Goal: Information Seeking & Learning: Check status

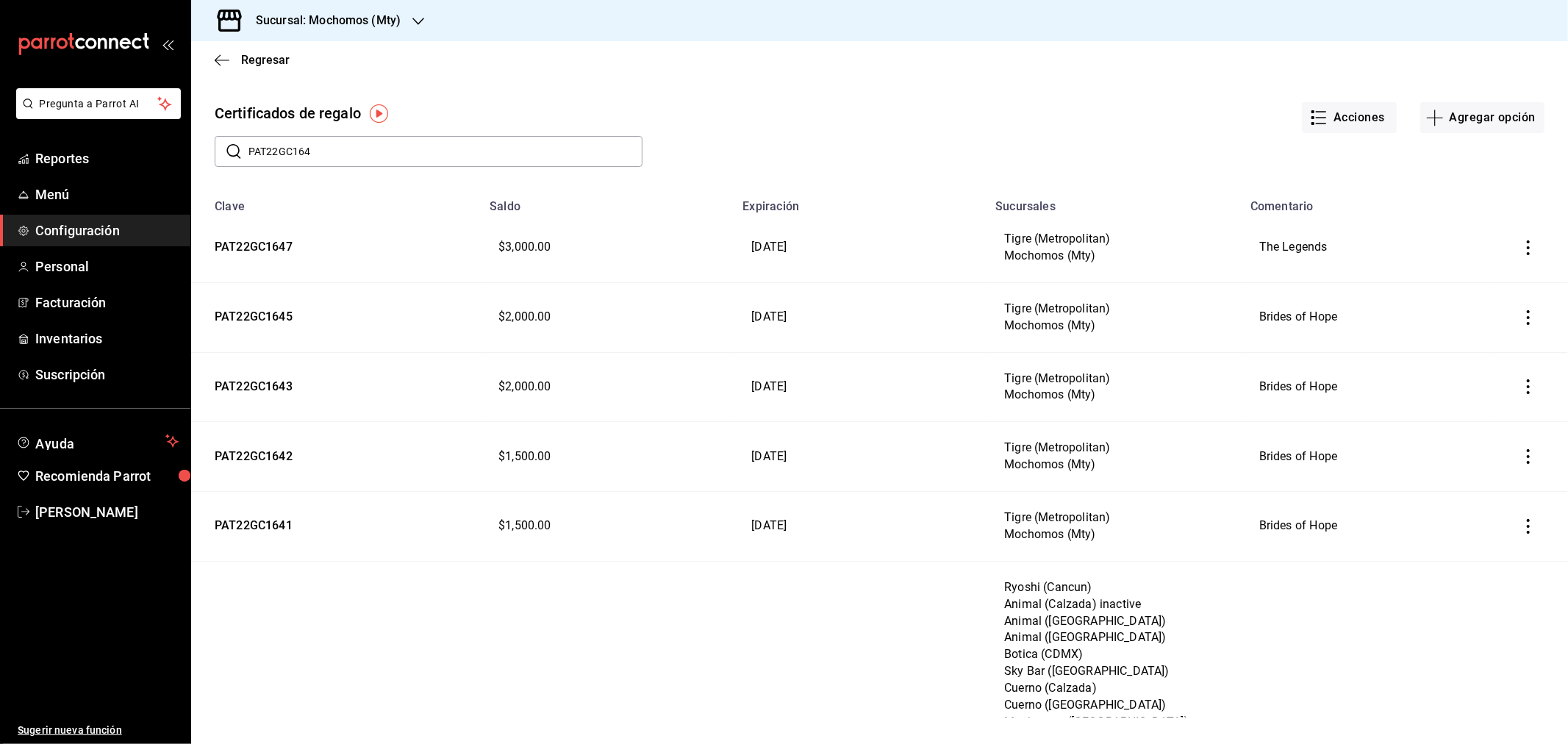
click at [358, 24] on h3 "Sucursal: Mochomos (Mty)" at bounding box center [322, 21] width 157 height 18
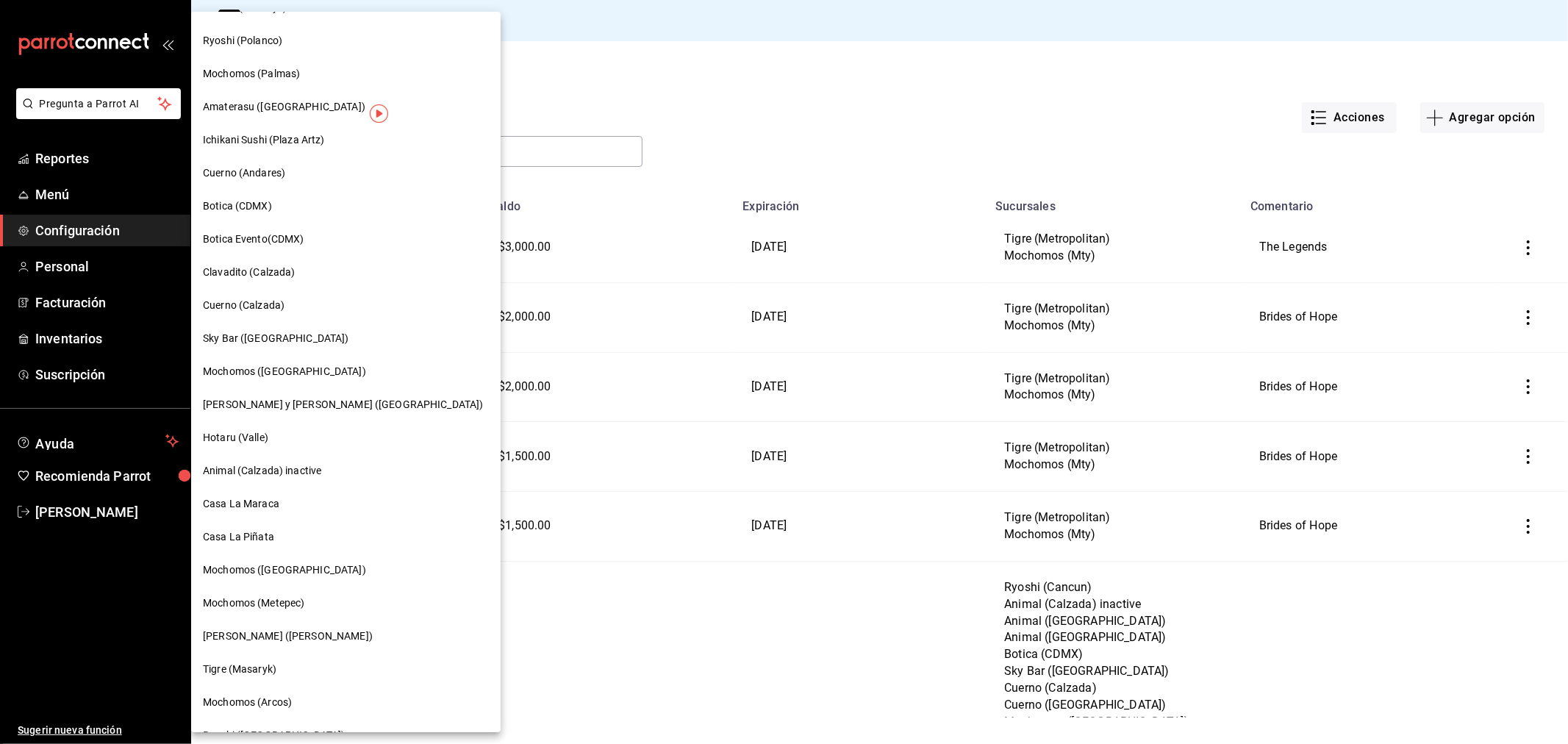
scroll to position [572, 0]
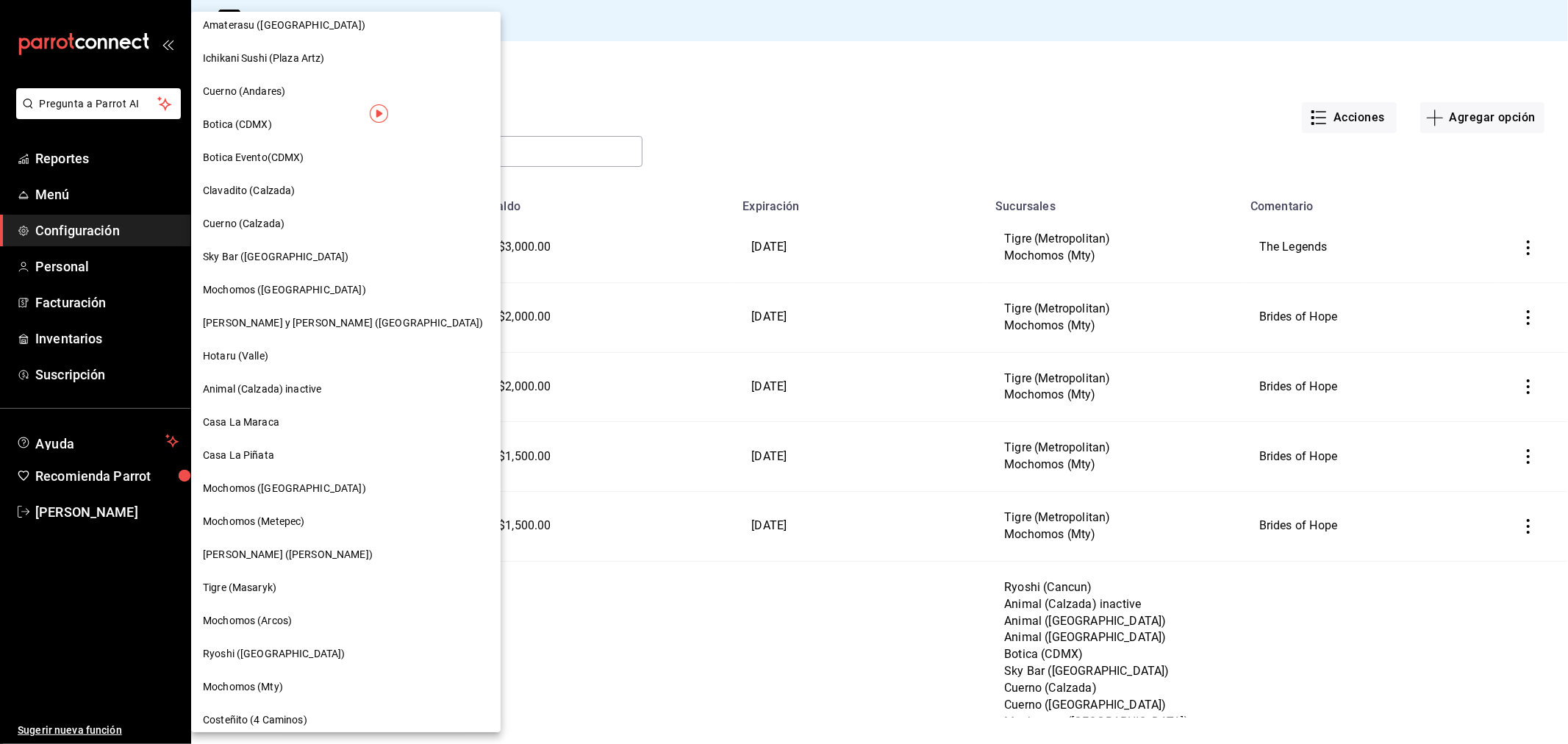
click at [253, 488] on span "Mochomos ([GEOGRAPHIC_DATA])" at bounding box center [285, 488] width 163 height 16
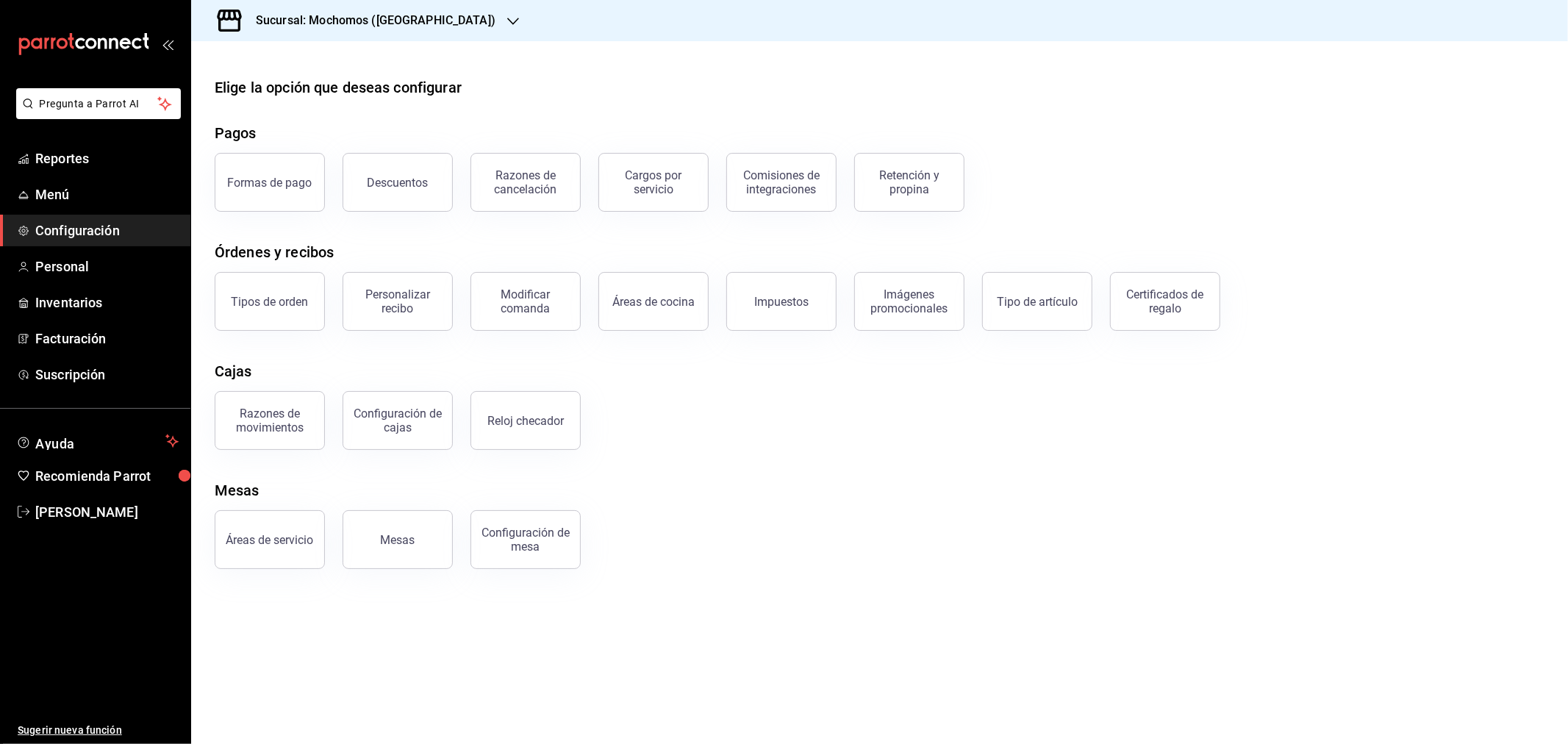
drag, startPoint x: 853, startPoint y: 464, endPoint x: 910, endPoint y: 454, distance: 57.9
click at [862, 454] on div "Elige la opción que deseas configurar Pagos Formas de pago Descuentos Razones d…" at bounding box center [880, 322] width 1377 height 493
click at [67, 164] on span "Reportes" at bounding box center [106, 158] width 143 height 20
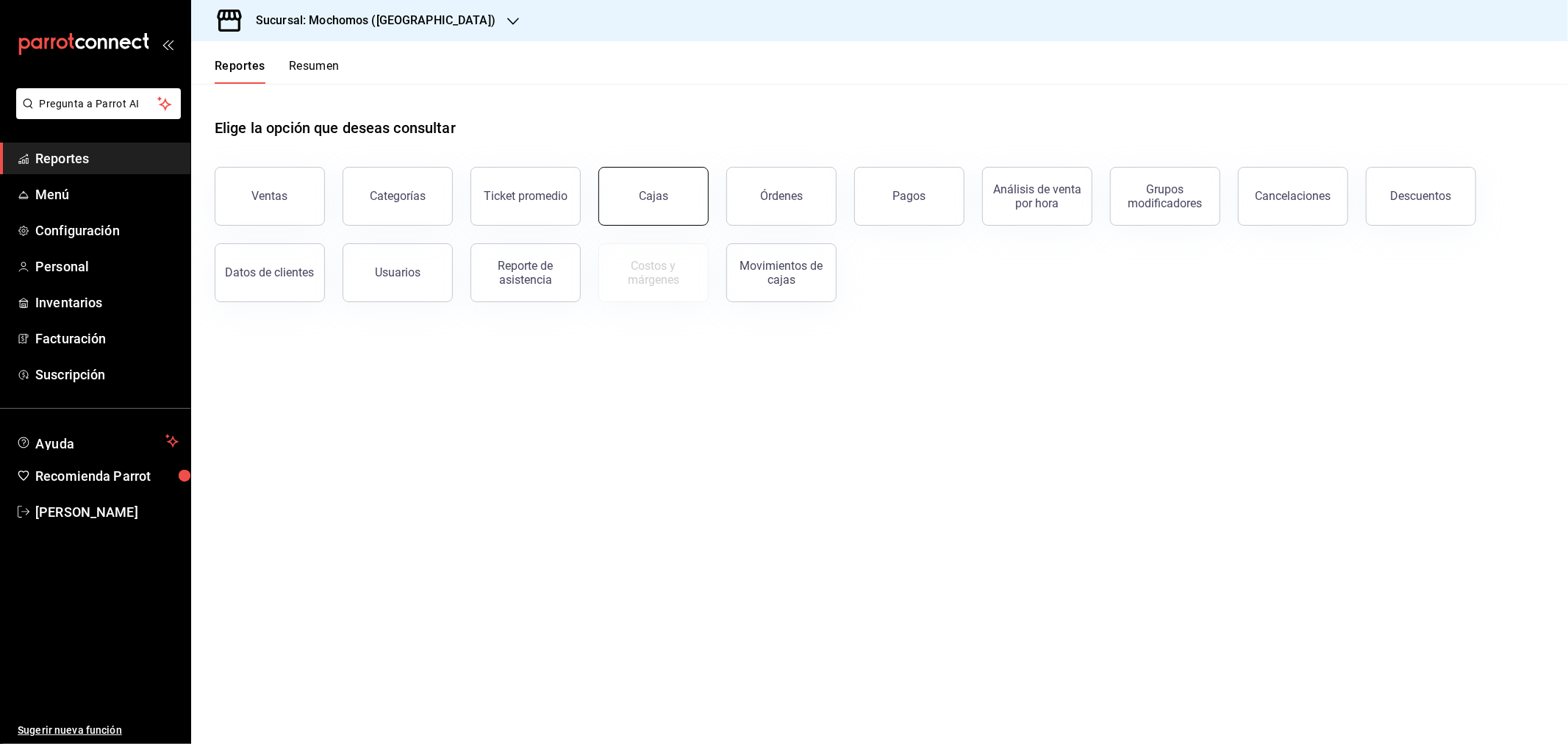
click at [658, 212] on link "Cajas" at bounding box center [653, 196] width 110 height 58
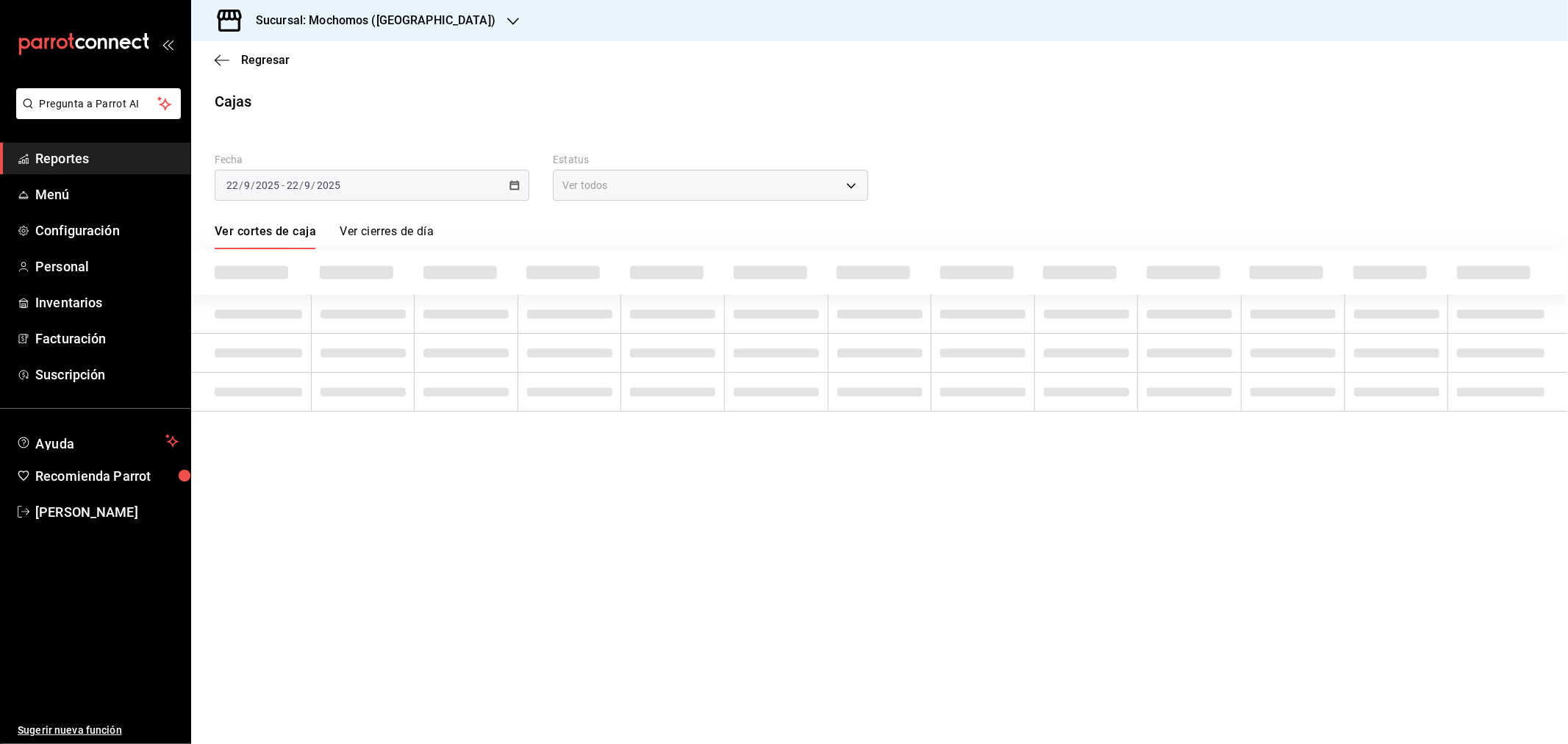
click at [523, 176] on div "[DATE] [DATE] - [DATE] [DATE]" at bounding box center [372, 184] width 315 height 31
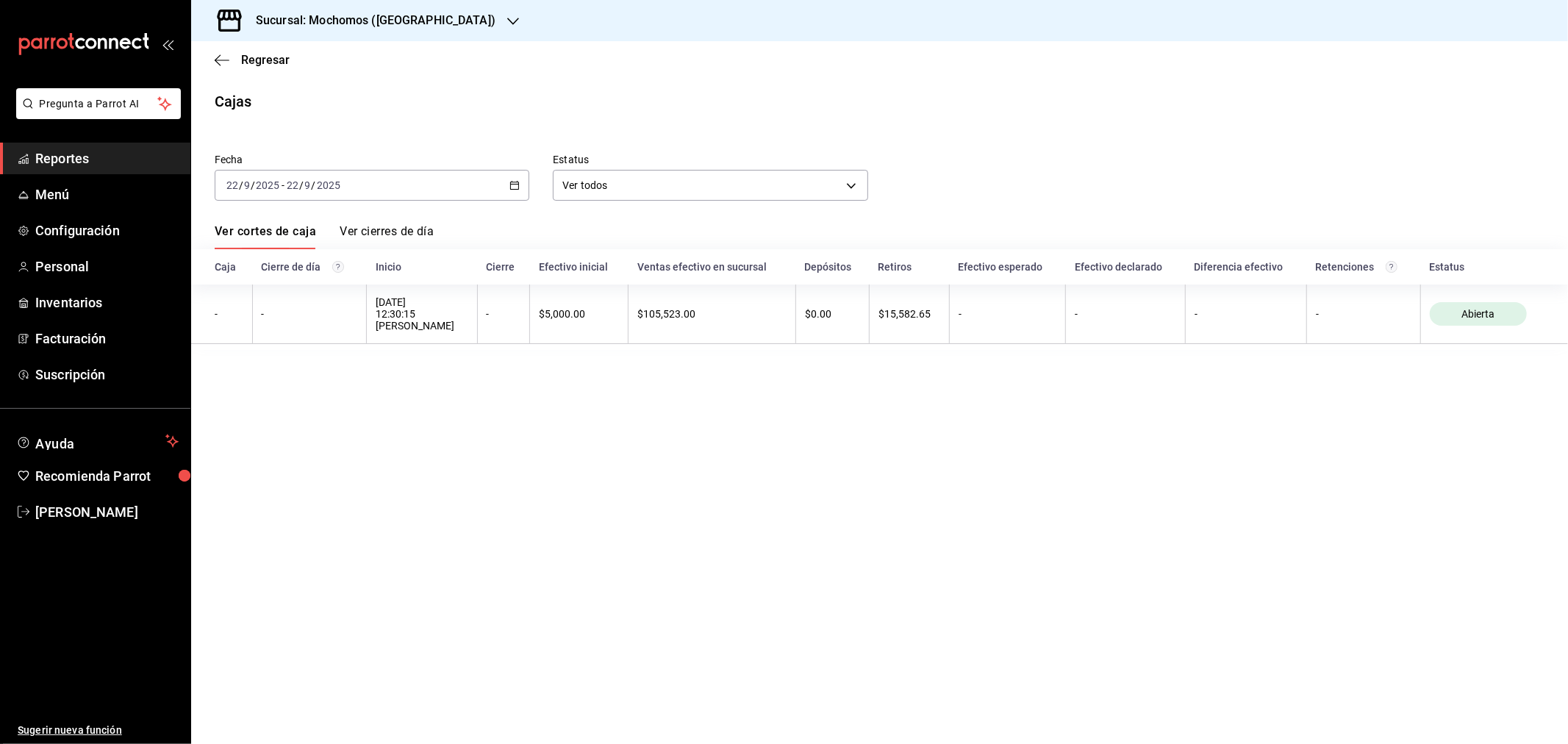
click at [509, 186] on icon "button" at bounding box center [514, 185] width 10 height 10
click at [289, 397] on span "Rango de fechas" at bounding box center [284, 395] width 114 height 16
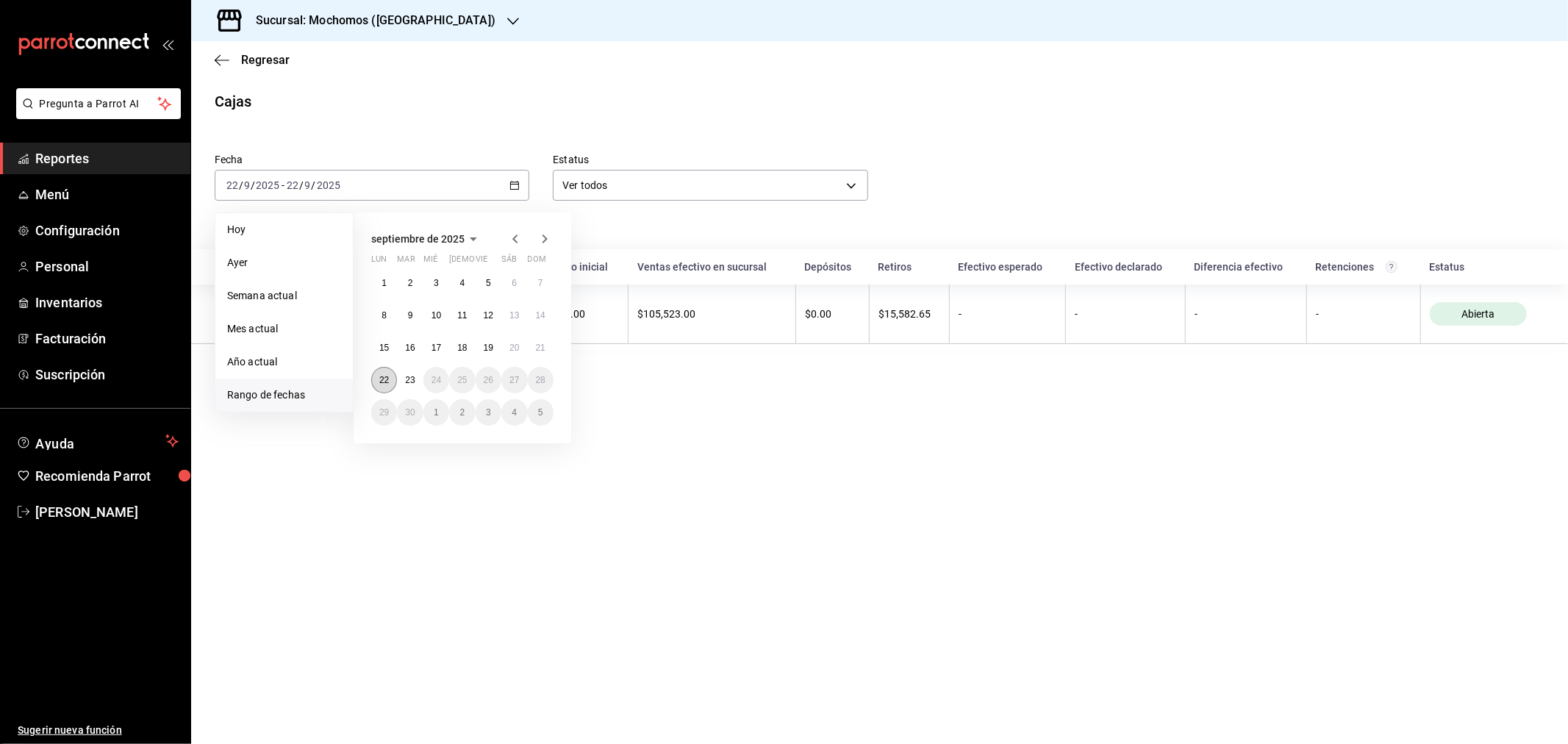
click at [381, 380] on abbr "22" at bounding box center [384, 380] width 10 height 10
click at [415, 380] on button "23" at bounding box center [409, 380] width 25 height 26
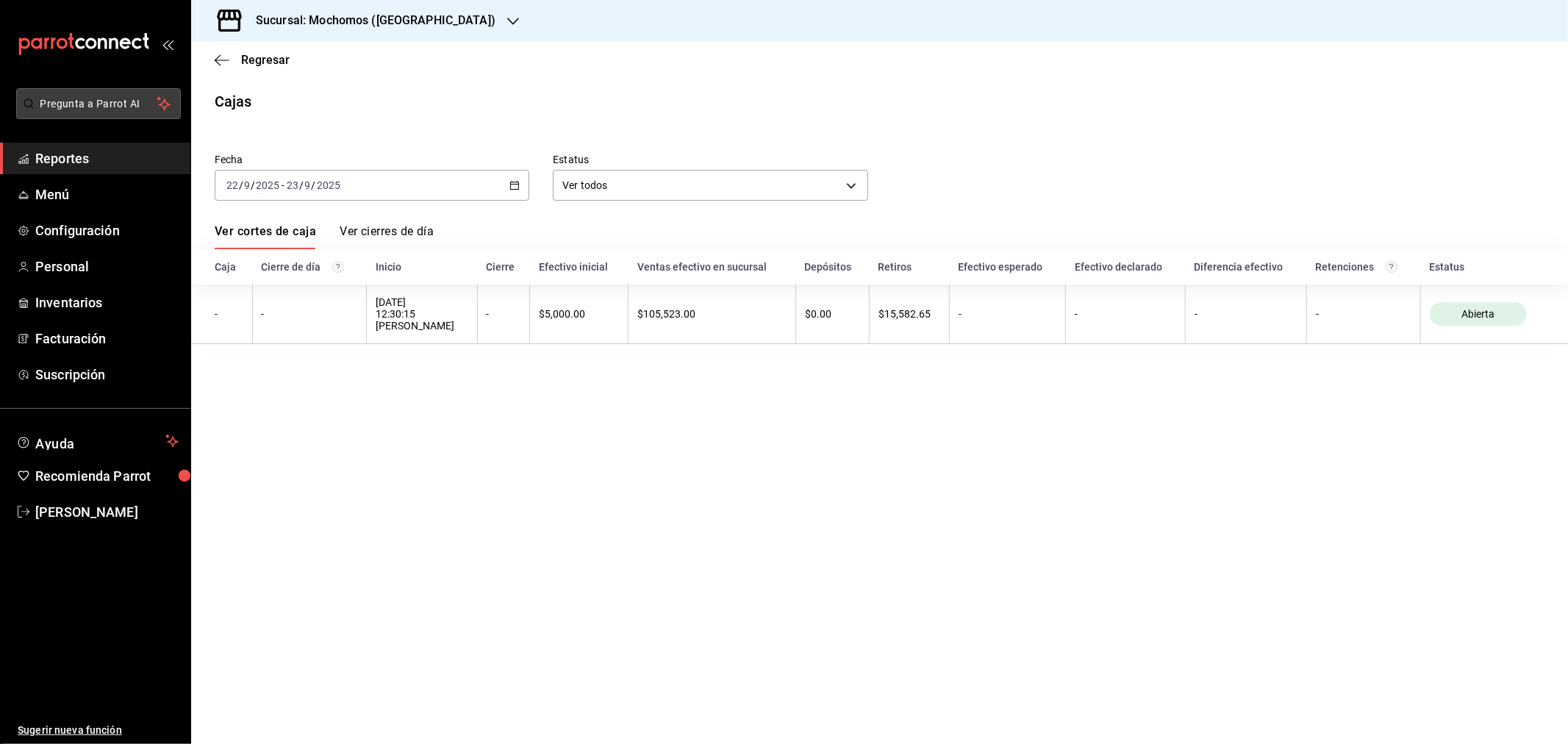
drag, startPoint x: 62, startPoint y: 155, endPoint x: 121, endPoint y: 89, distance: 88.5
click at [62, 155] on span "Reportes" at bounding box center [106, 158] width 143 height 20
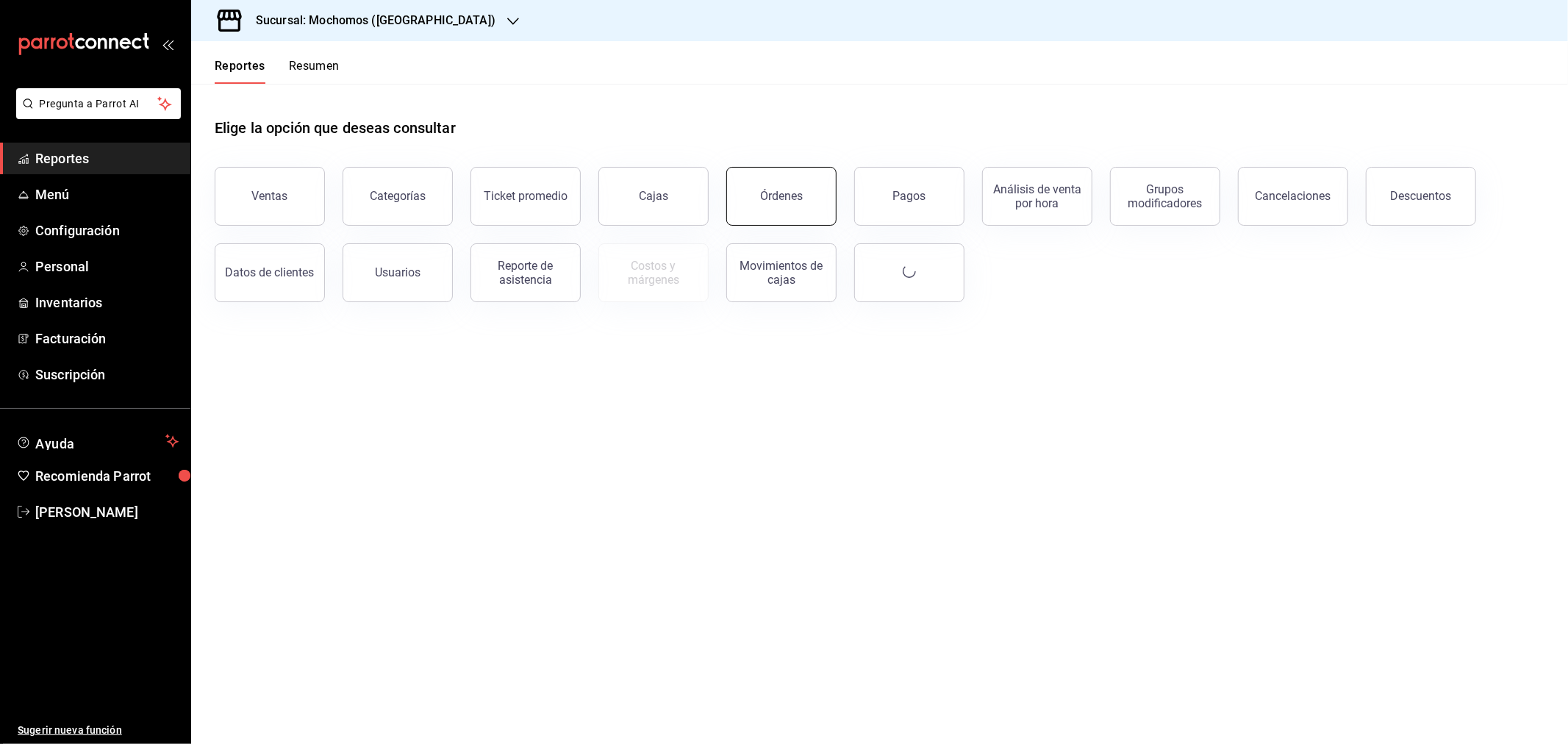
click at [784, 200] on div "Órdenes" at bounding box center [781, 196] width 43 height 14
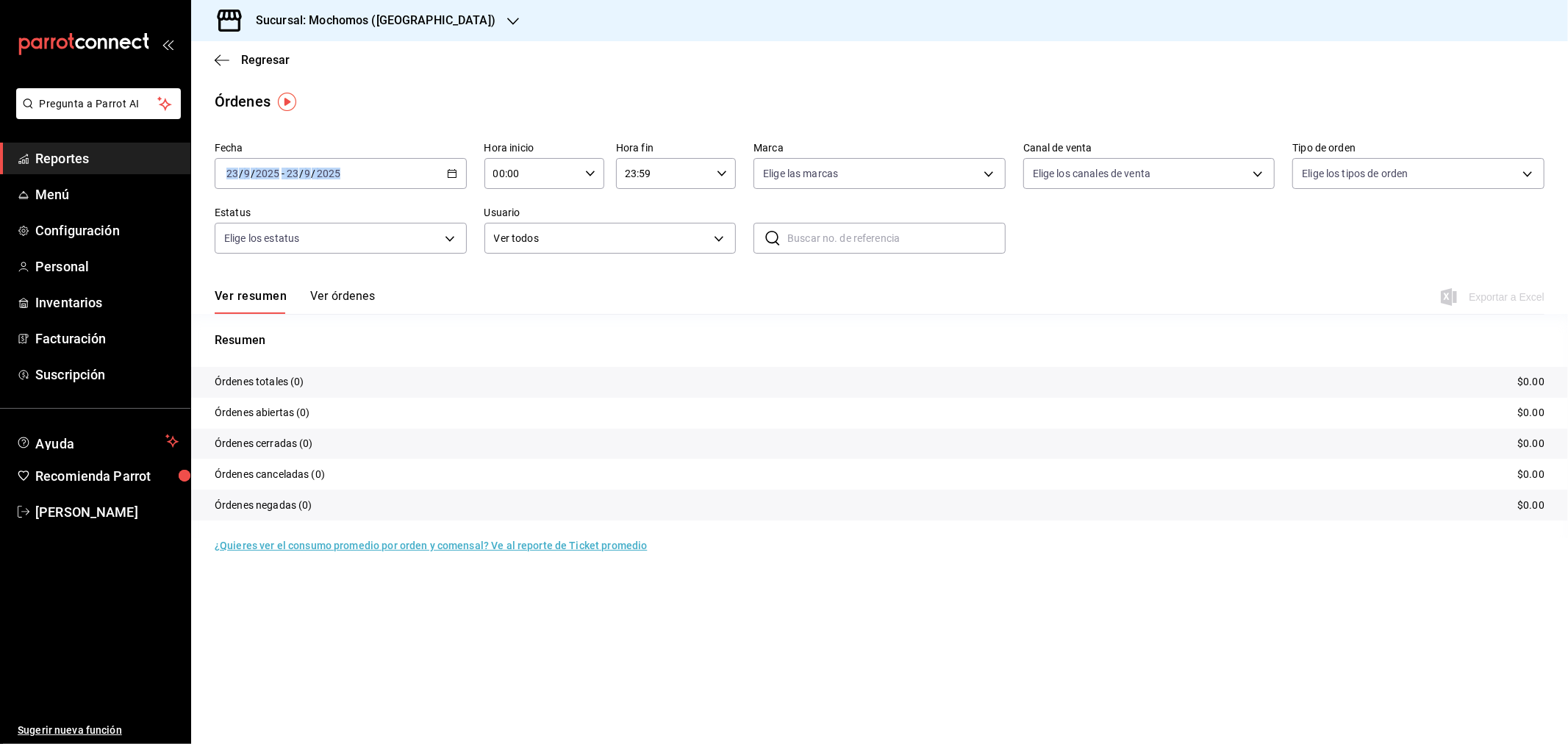
click at [453, 173] on div "Fecha [DATE] [DATE] - [DATE] [DATE]" at bounding box center [340, 165] width 252 height 47
click at [451, 175] on icon "button" at bounding box center [452, 174] width 10 height 10
click at [574, 136] on div "Fecha [DATE] [DATE] - [DATE] [DATE] [DATE] [DATE] Semana actual Mes actual Año …" at bounding box center [880, 203] width 1330 height 135
click at [595, 171] on div "00:00 Hora inicio" at bounding box center [544, 173] width 120 height 31
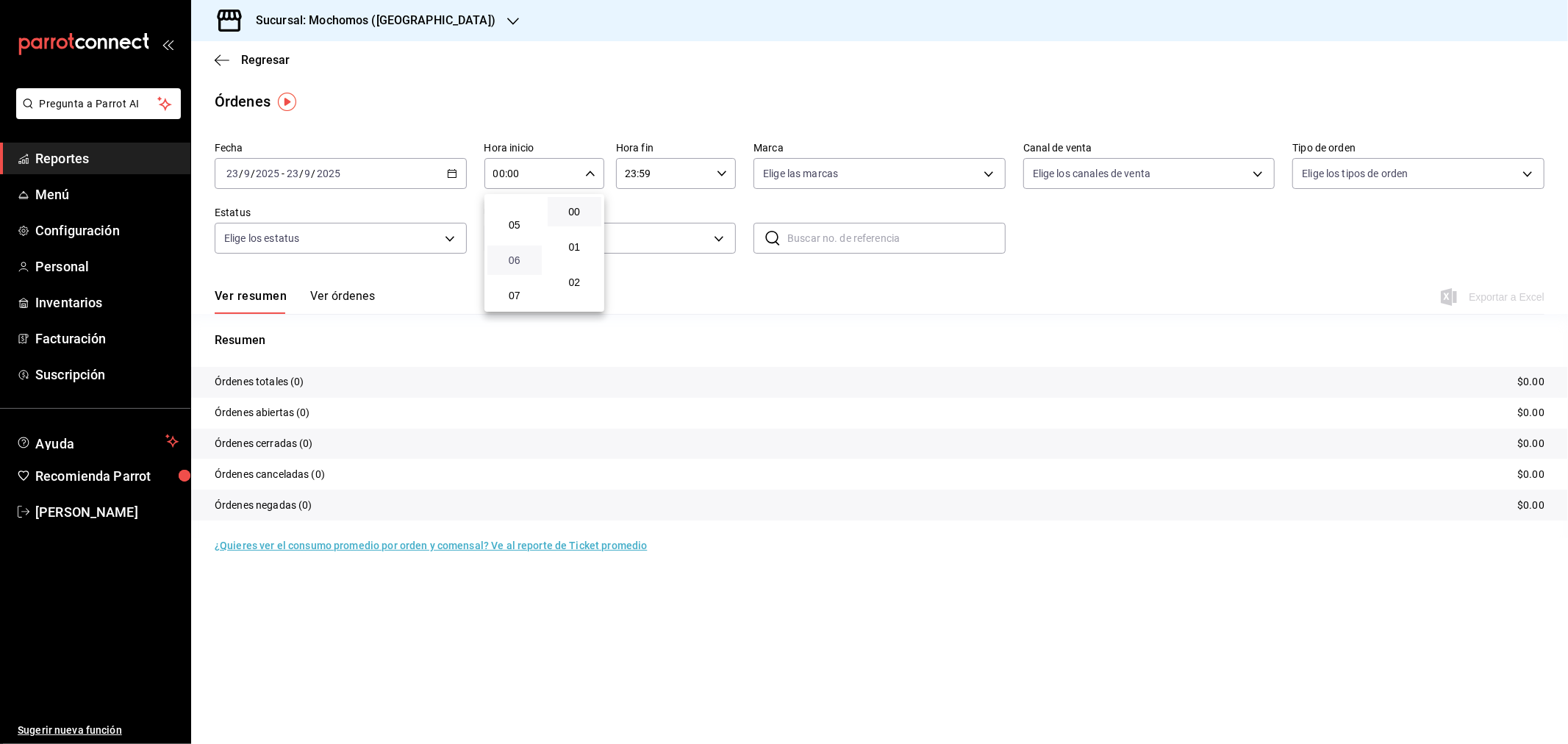
click at [523, 260] on span "06" at bounding box center [514, 260] width 37 height 12
type input "06:00"
click at [721, 176] on div at bounding box center [784, 372] width 1568 height 744
click at [721, 176] on icon "button" at bounding box center [722, 174] width 10 height 10
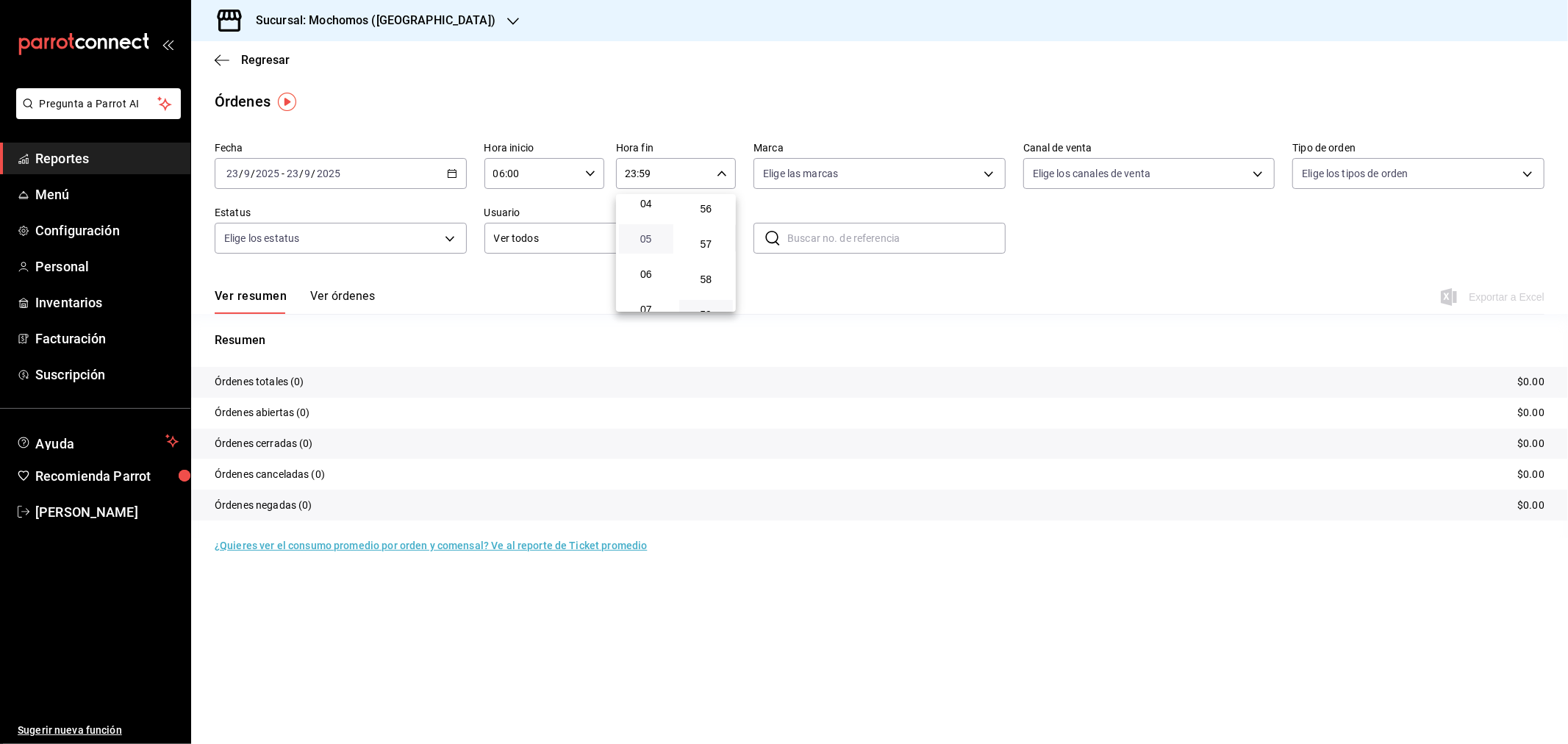
click at [650, 238] on span "05" at bounding box center [646, 239] width 37 height 12
type input "05:59"
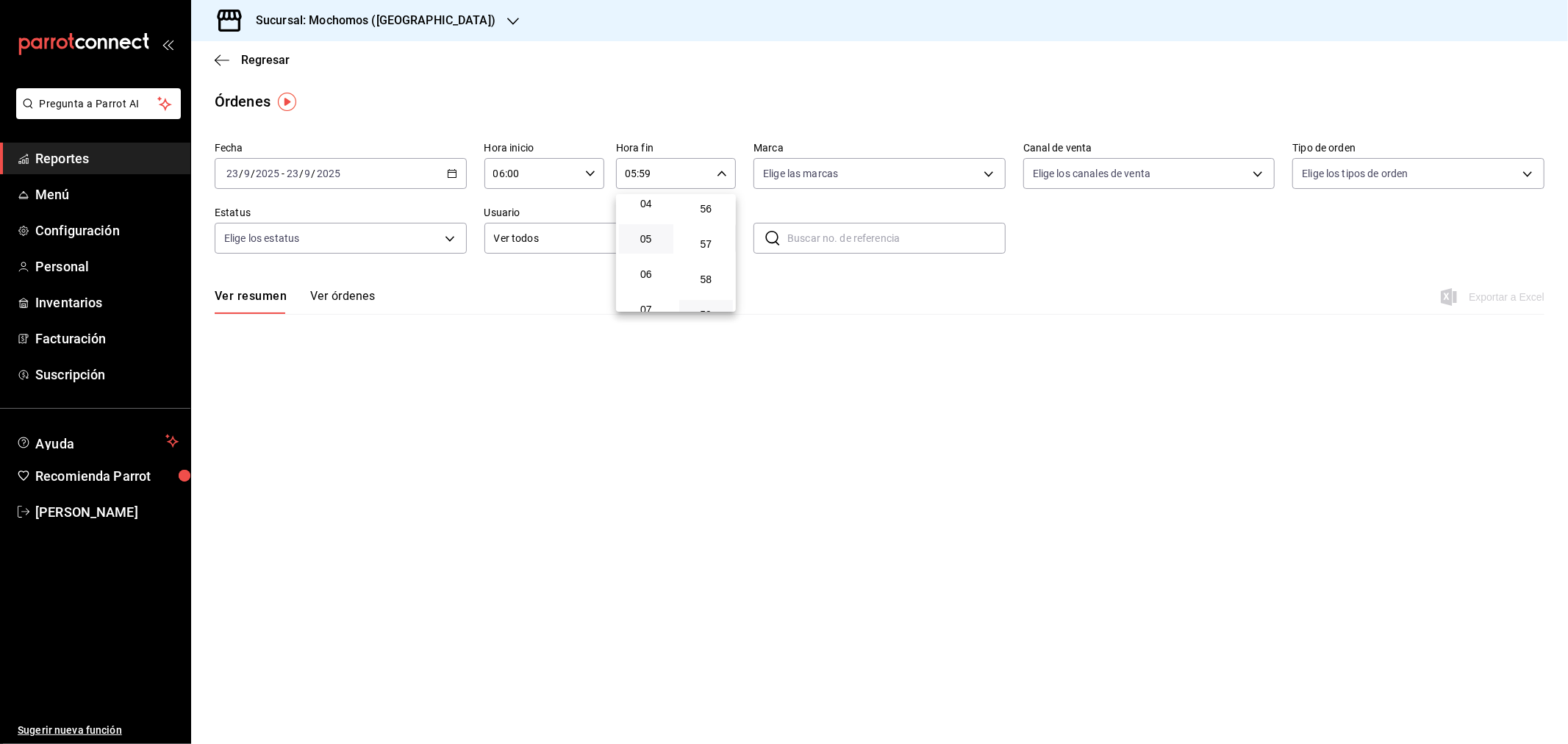
click at [454, 172] on div at bounding box center [784, 372] width 1568 height 744
click at [451, 170] on icon "button" at bounding box center [452, 174] width 10 height 10
click at [250, 394] on li "Rango de fechas" at bounding box center [283, 383] width 137 height 33
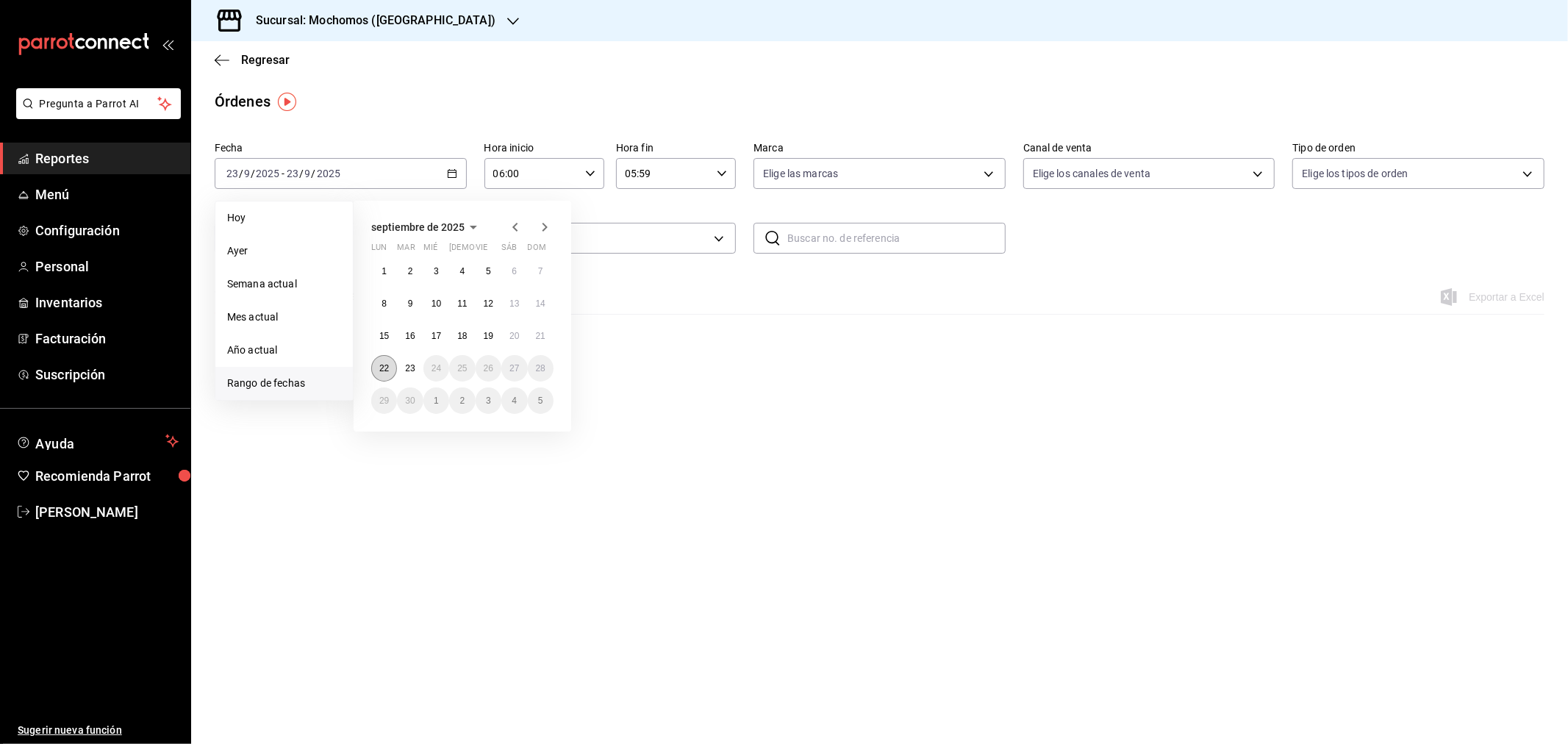
click at [372, 368] on button "22" at bounding box center [384, 368] width 25 height 26
click at [409, 369] on abbr "23" at bounding box center [409, 368] width 10 height 10
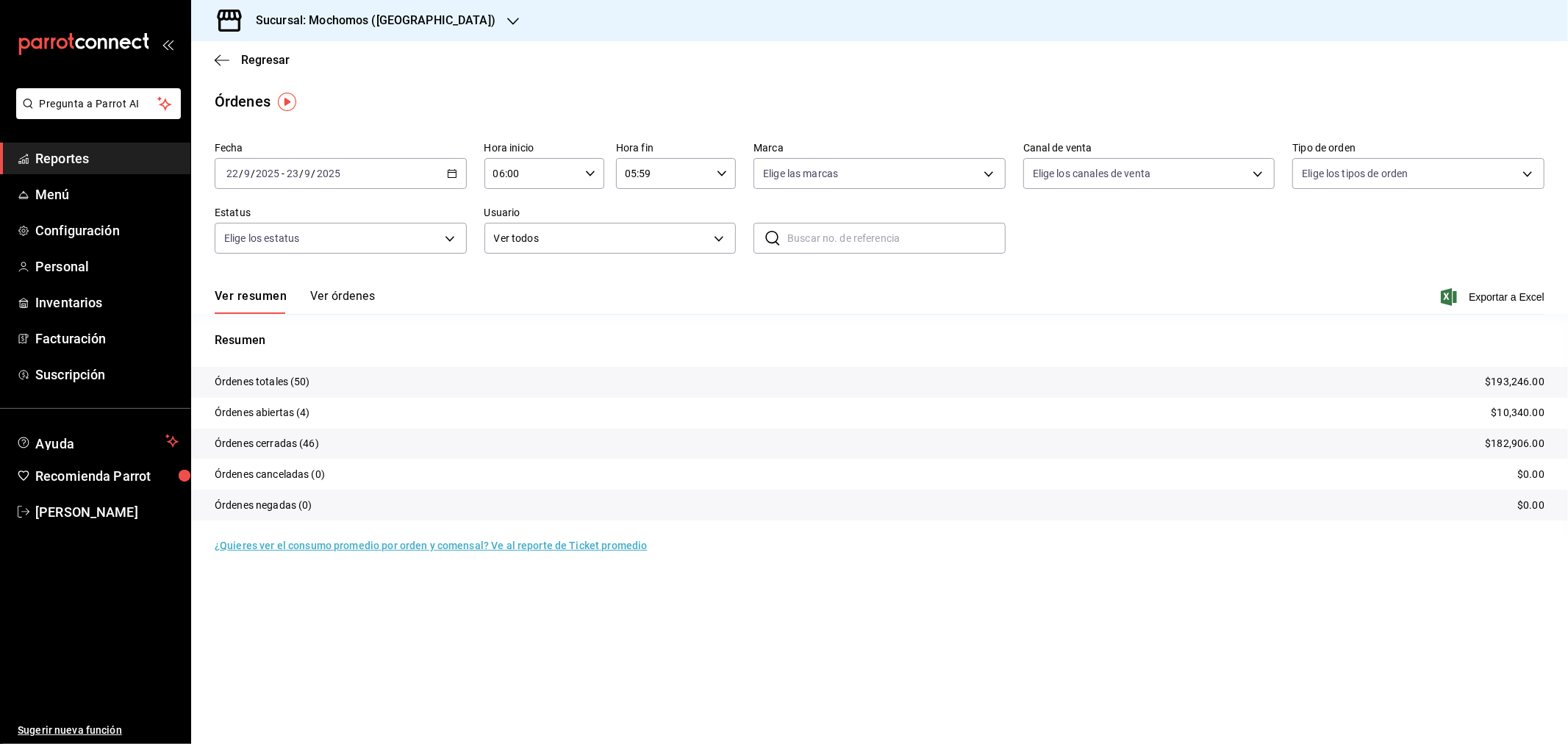
click at [343, 292] on button "Ver órdenes" at bounding box center [343, 301] width 64 height 25
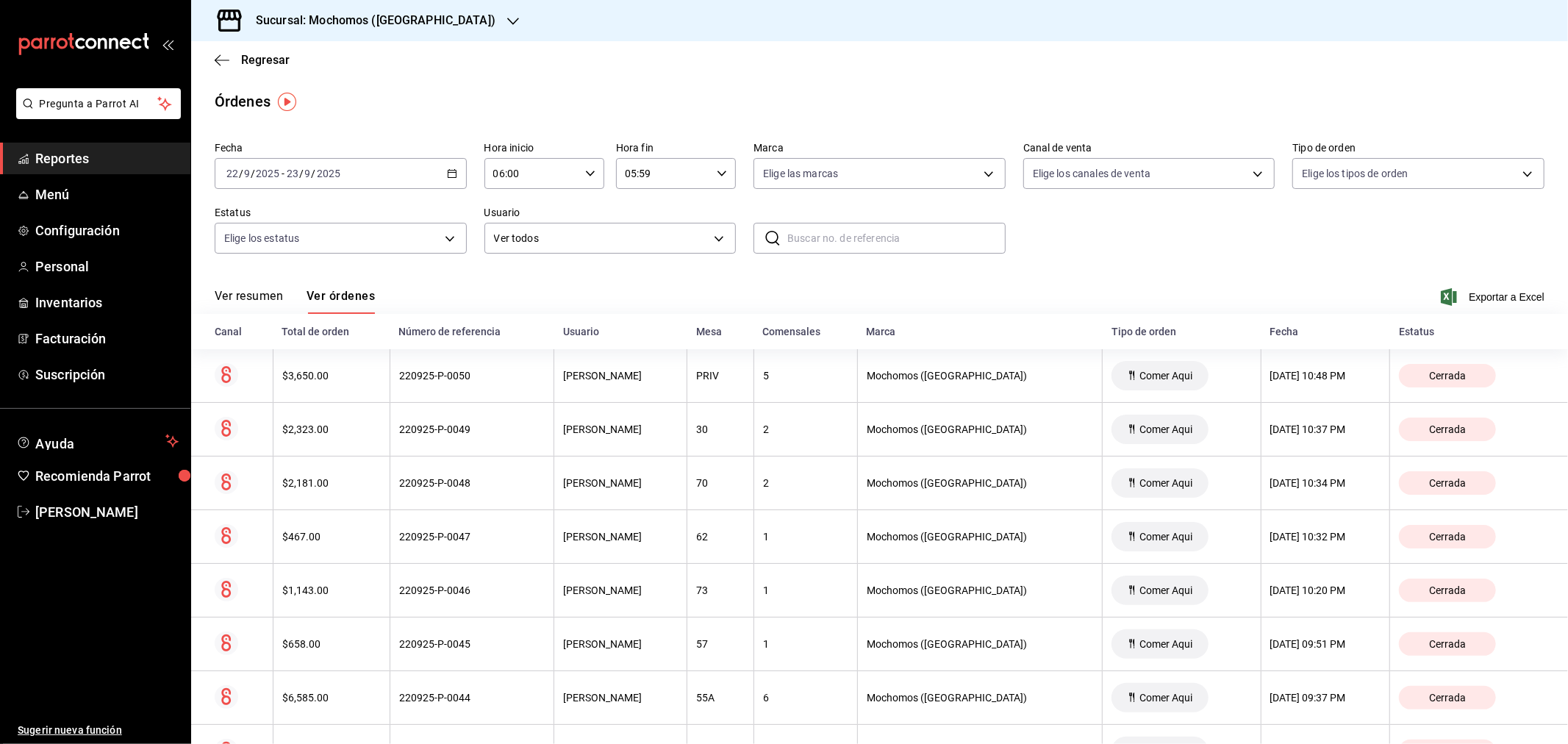
click at [1410, 329] on div "Estatus" at bounding box center [1472, 332] width 145 height 12
click at [1429, 334] on div "Estatus" at bounding box center [1472, 332] width 145 height 12
click at [1417, 338] on div "Estatus" at bounding box center [1472, 332] width 145 height 12
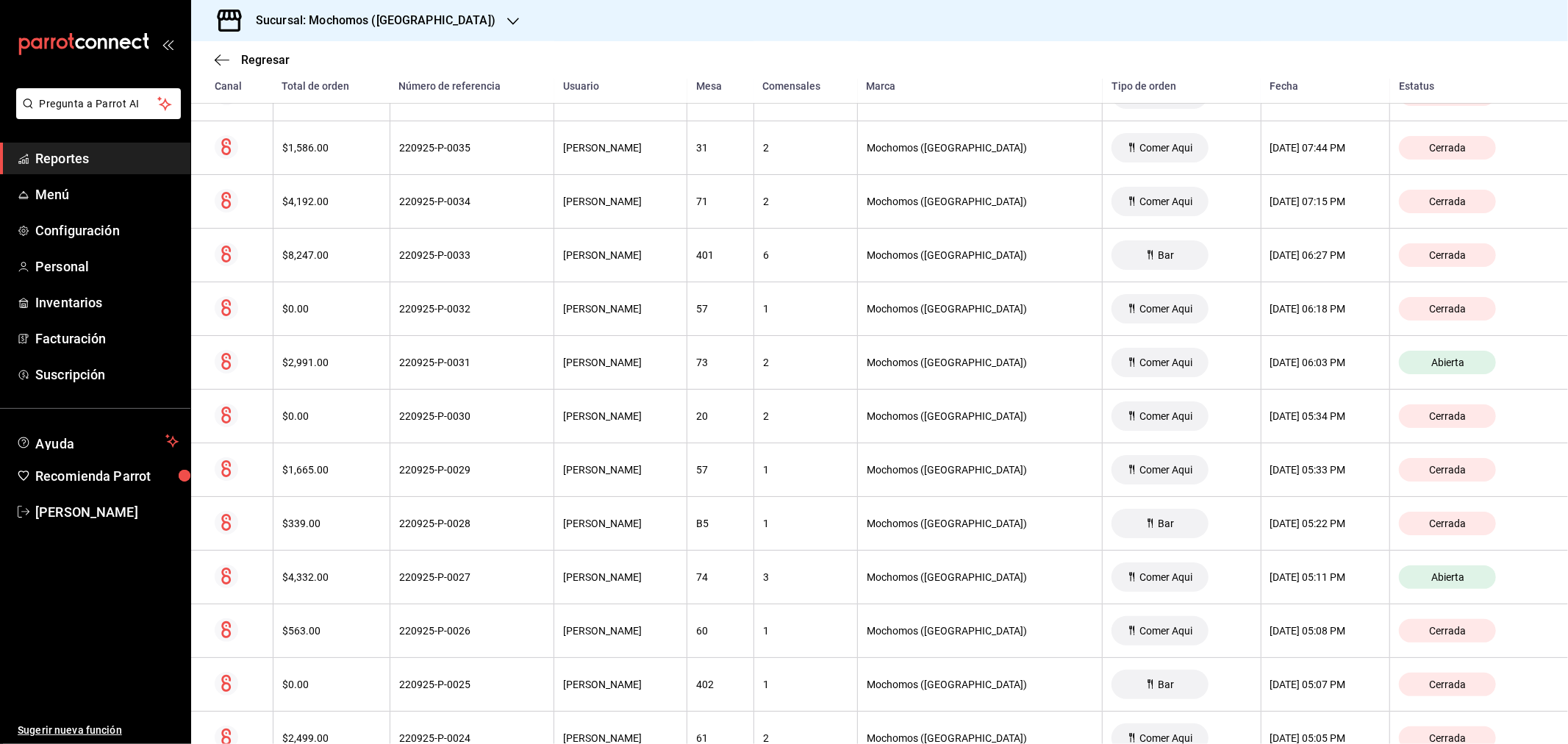
scroll to position [1062, 0]
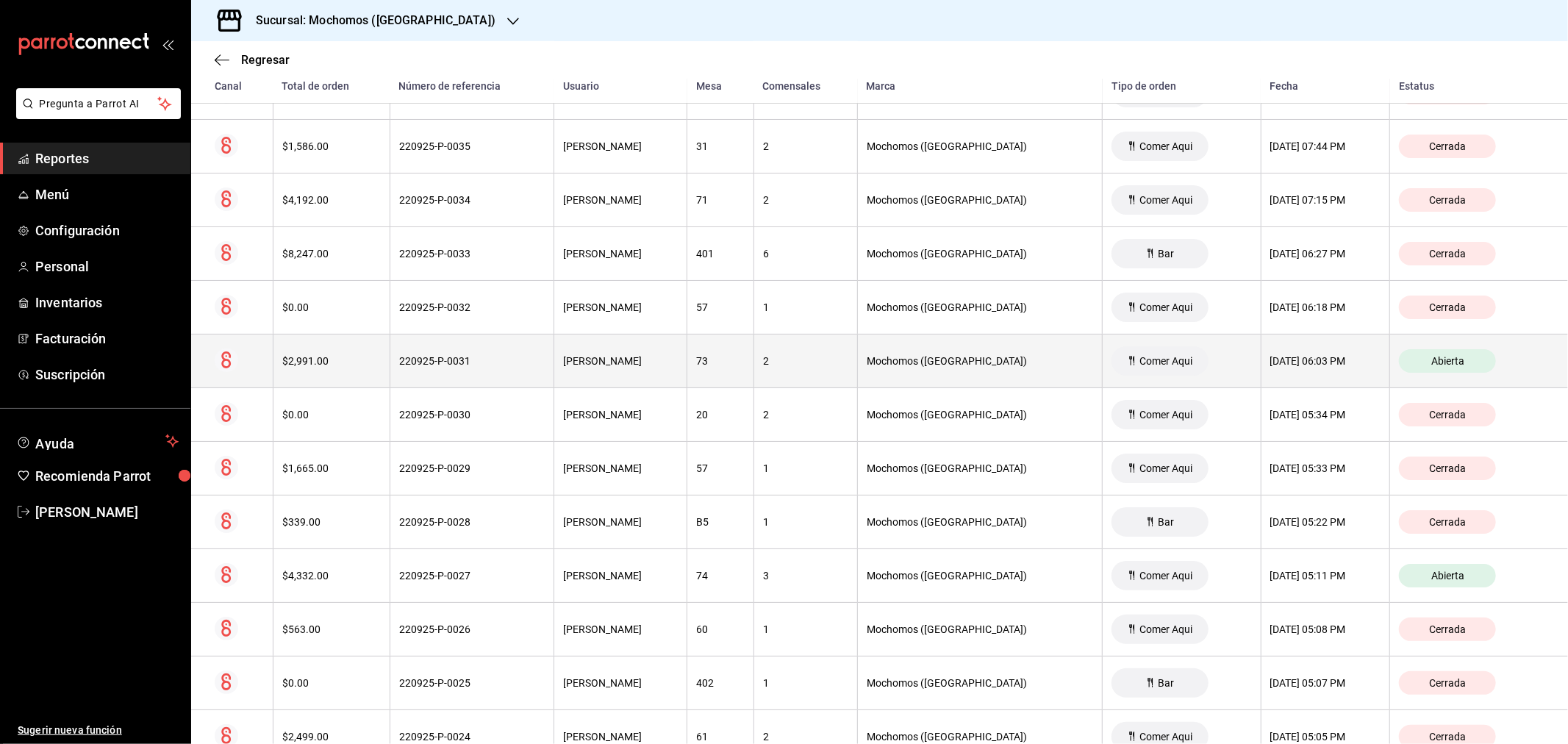
click at [439, 374] on th "220925-P-0031" at bounding box center [472, 362] width 165 height 54
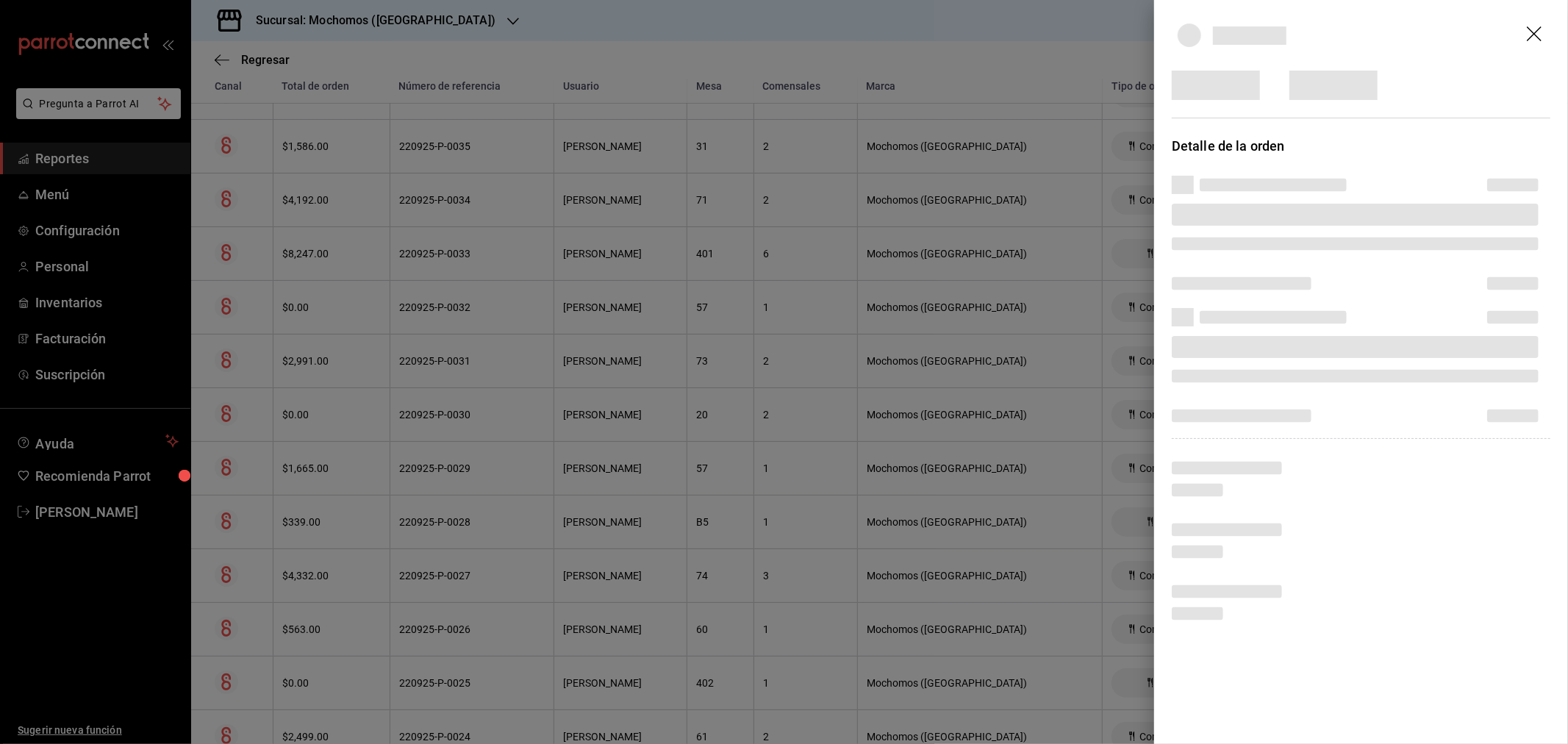
click at [1531, 34] on header at bounding box center [1361, 35] width 414 height 70
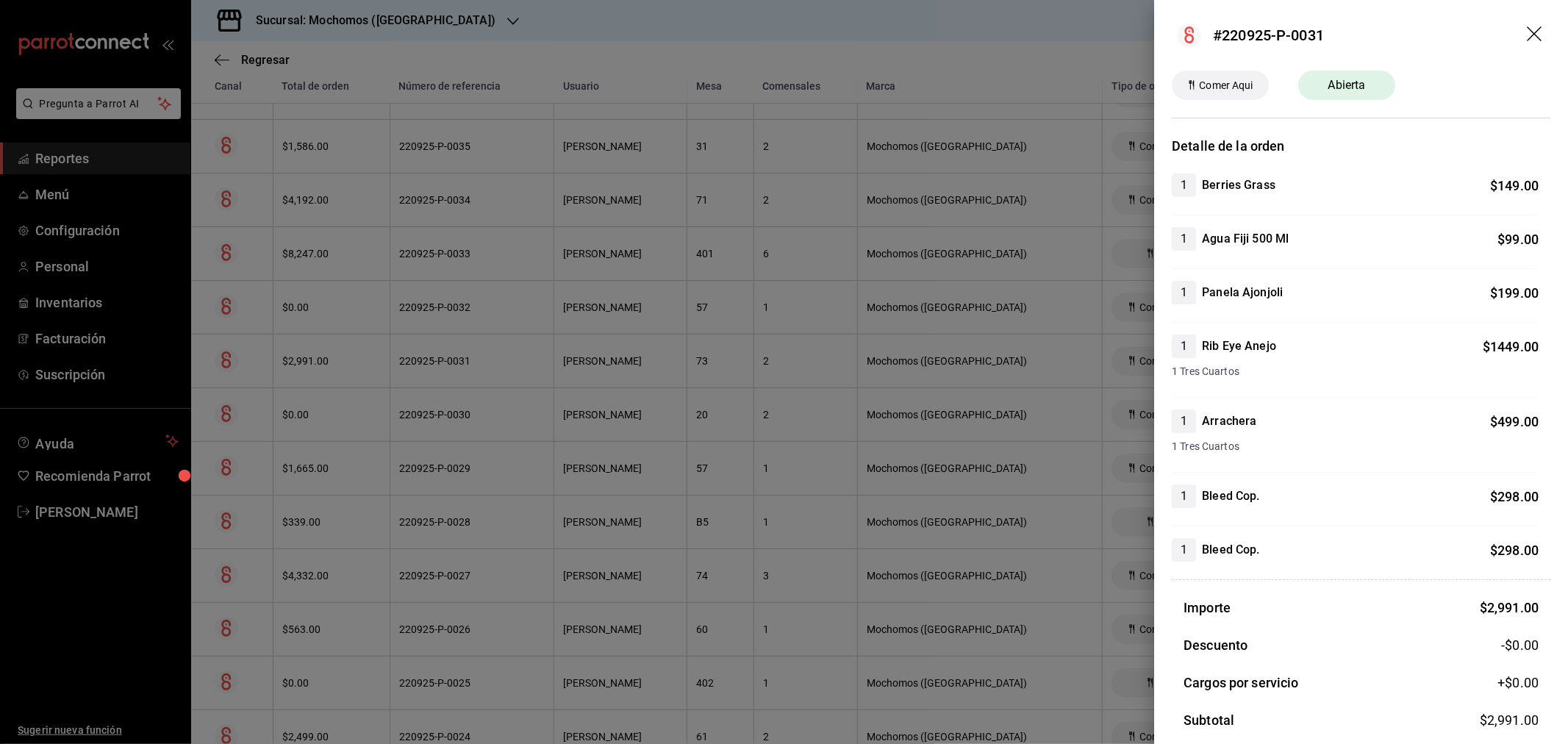
click at [1527, 30] on icon "drag" at bounding box center [1536, 35] width 18 height 18
